Goal: Find specific page/section: Find specific page/section

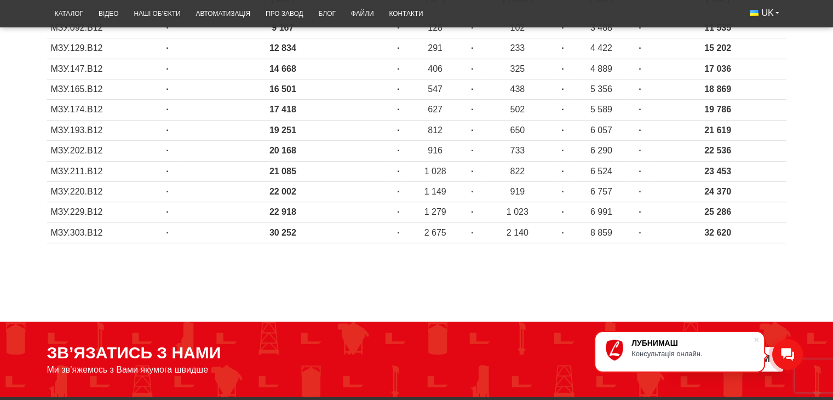
scroll to position [548, 0]
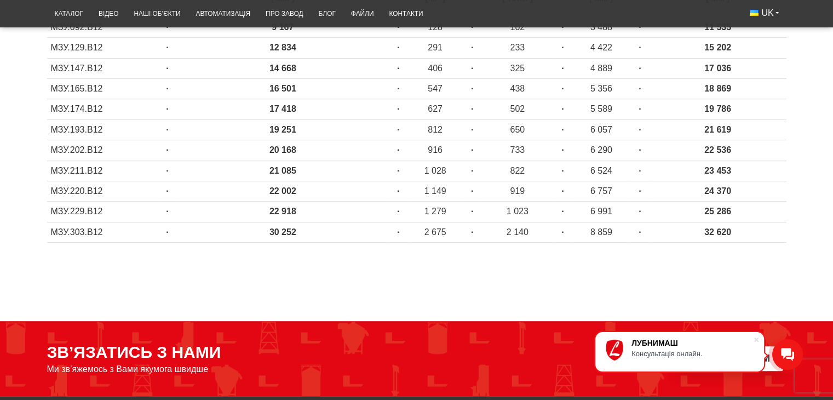
click at [755, 338] on span at bounding box center [756, 339] width 11 height 11
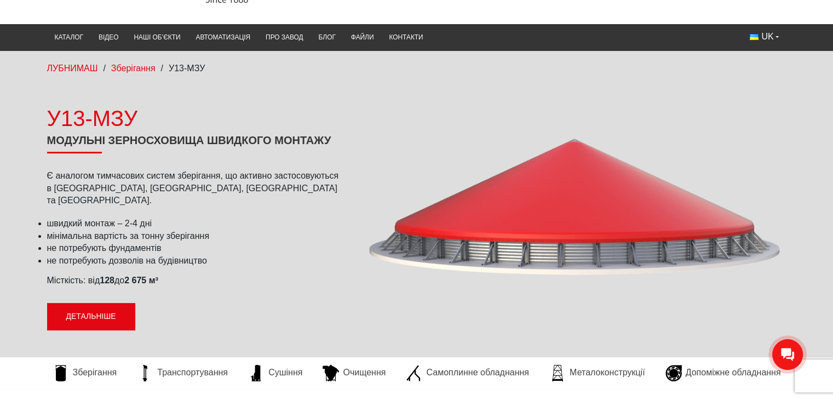
scroll to position [0, 0]
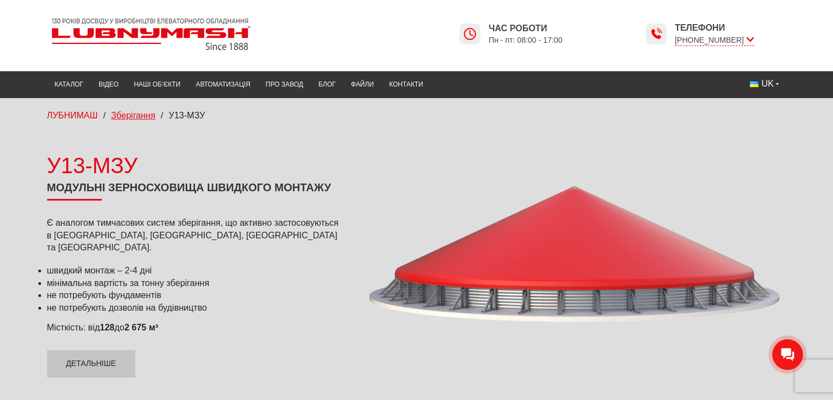
click at [140, 118] on span "Зберігання" at bounding box center [133, 115] width 44 height 9
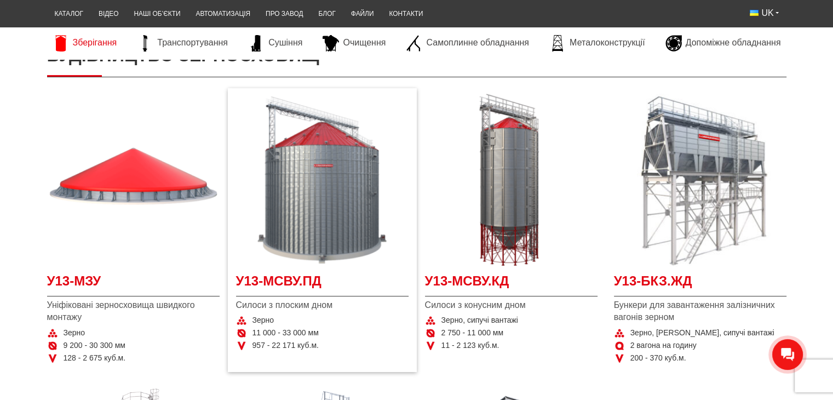
scroll to position [164, 0]
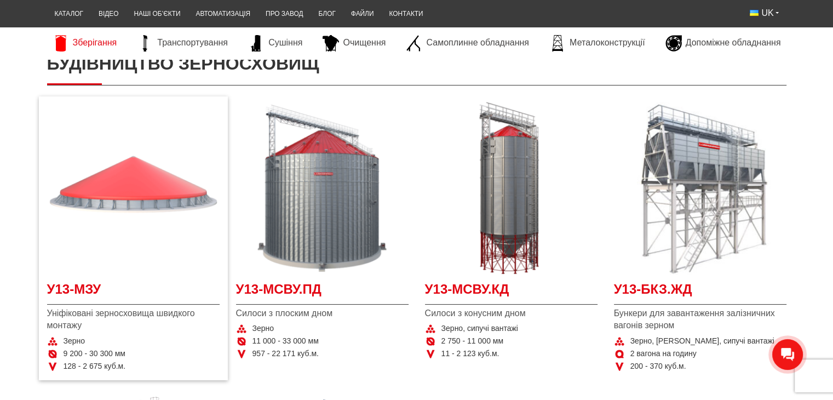
click at [129, 231] on img at bounding box center [133, 188] width 173 height 173
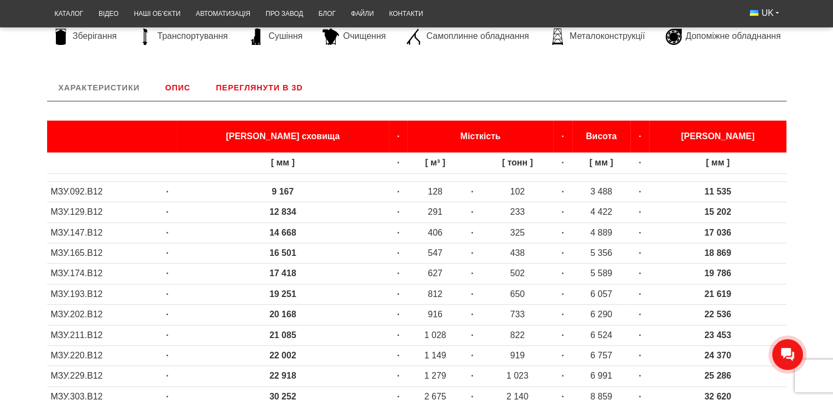
scroll to position [438, 0]
